Goal: Information Seeking & Learning: Learn about a topic

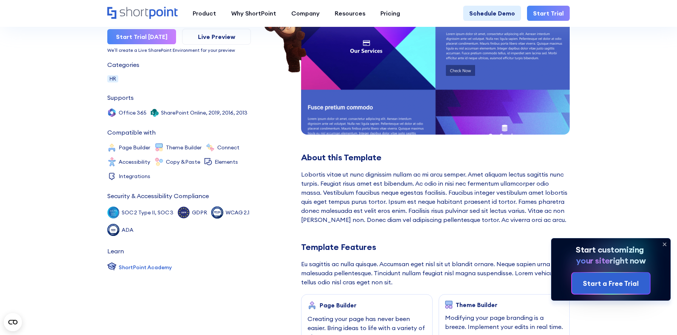
scroll to position [136, 0]
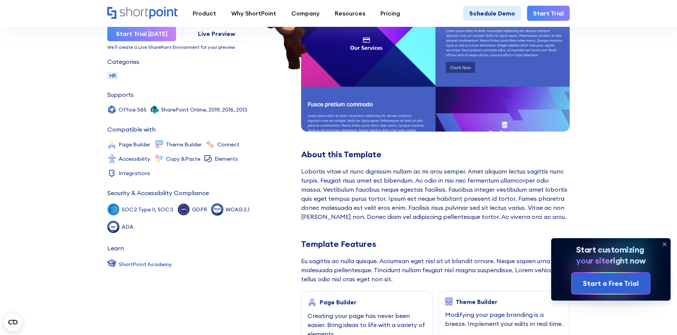
click at [666, 244] on icon at bounding box center [665, 244] width 12 height 12
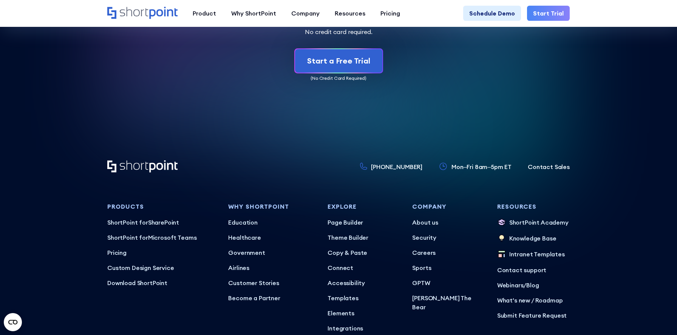
scroll to position [2296, 0]
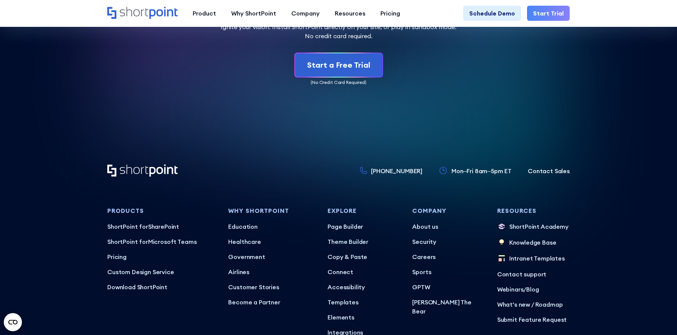
click at [485, 170] on p "Mon–Fri 8am–5pm ET" at bounding box center [482, 170] width 60 height 9
click at [593, 155] on footer "+1 734-333-7181 Mon–Fri 8am–5pm ET Contact Sales Products ShortPoint for ShareP…" at bounding box center [338, 298] width 677 height 329
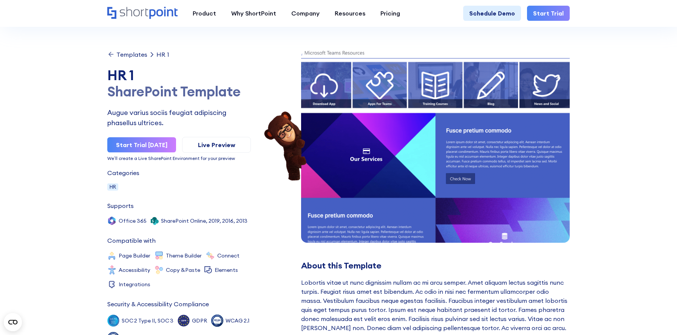
scroll to position [0, 0]
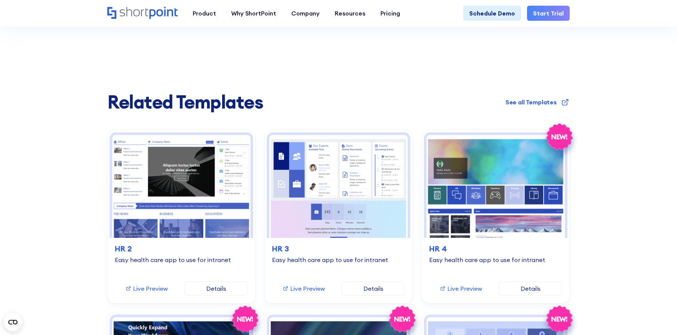
scroll to position [1344, 0]
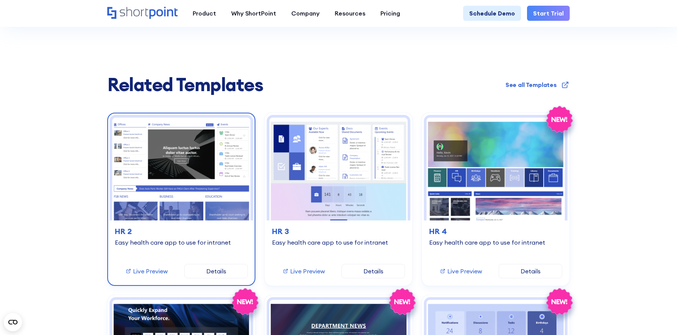
click at [205, 244] on div "Easy health care app to use for intranet" at bounding box center [181, 242] width 133 height 8
click at [205, 235] on h3 "HR 2" at bounding box center [181, 231] width 133 height 11
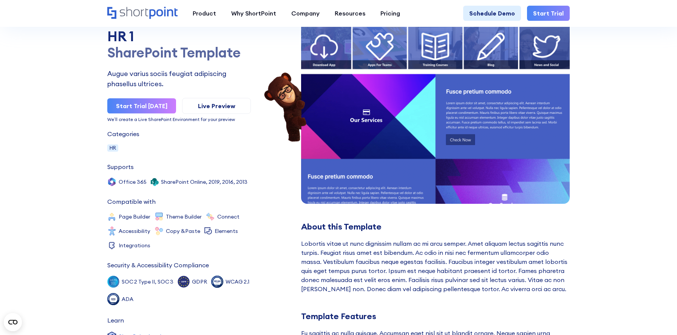
scroll to position [0, 0]
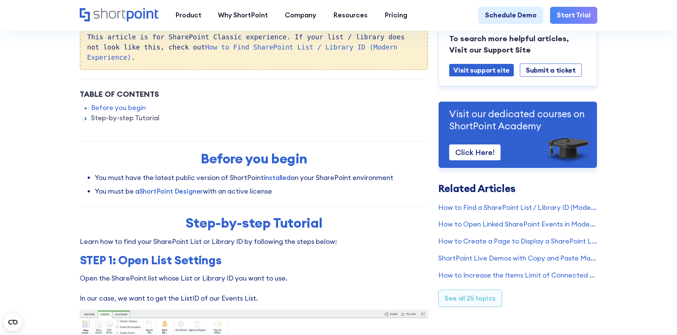
scroll to position [151, 0]
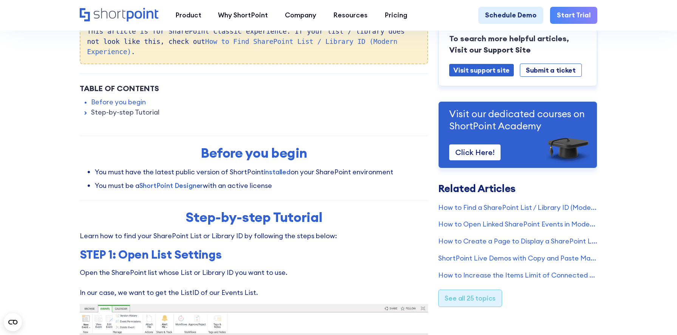
click at [449, 295] on link "See all 25 topics" at bounding box center [470, 298] width 64 height 18
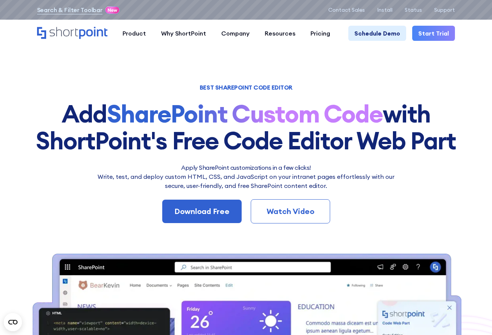
click at [438, 159] on div "BEST SHAREPOINT CODE EDITOR Add SharePoint Custom Code with ShortPoint's Free C…" at bounding box center [246, 301] width 430 height 432
